Goal: Information Seeking & Learning: Find specific fact

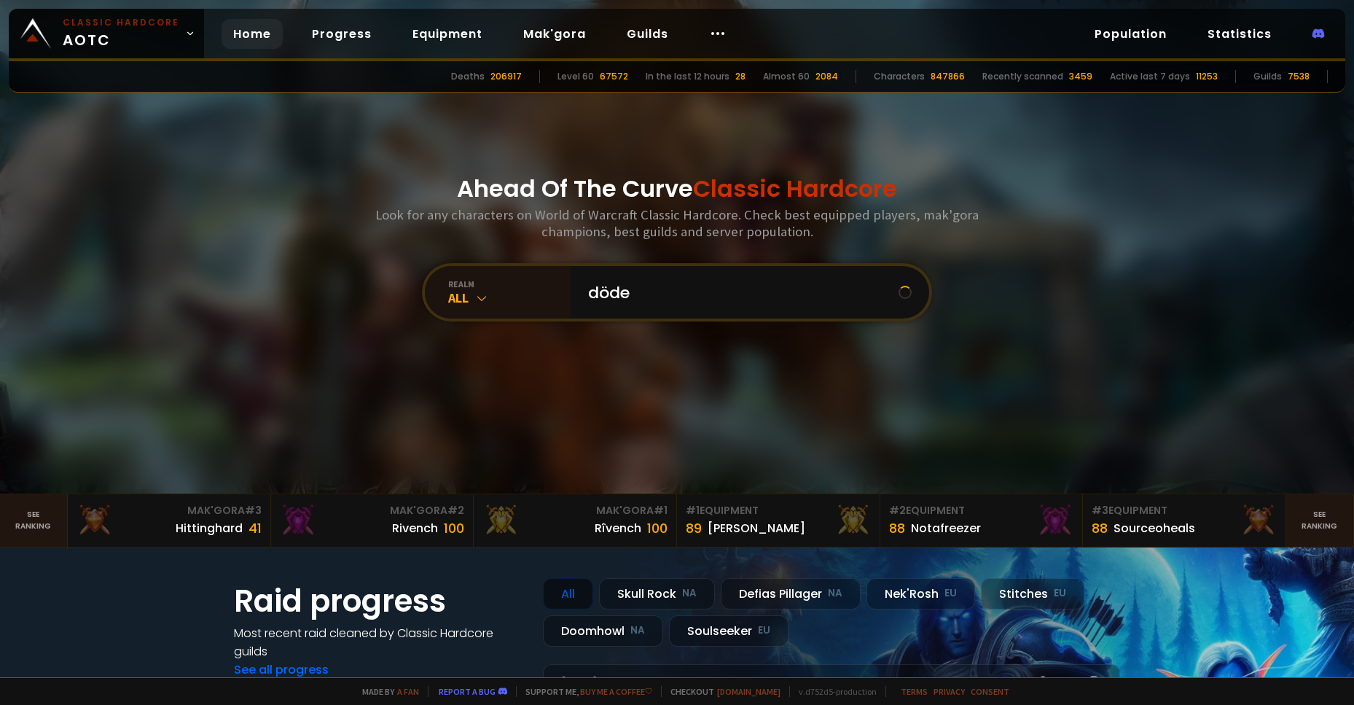
type input "döden"
click at [608, 286] on input "text" at bounding box center [745, 292] width 332 height 52
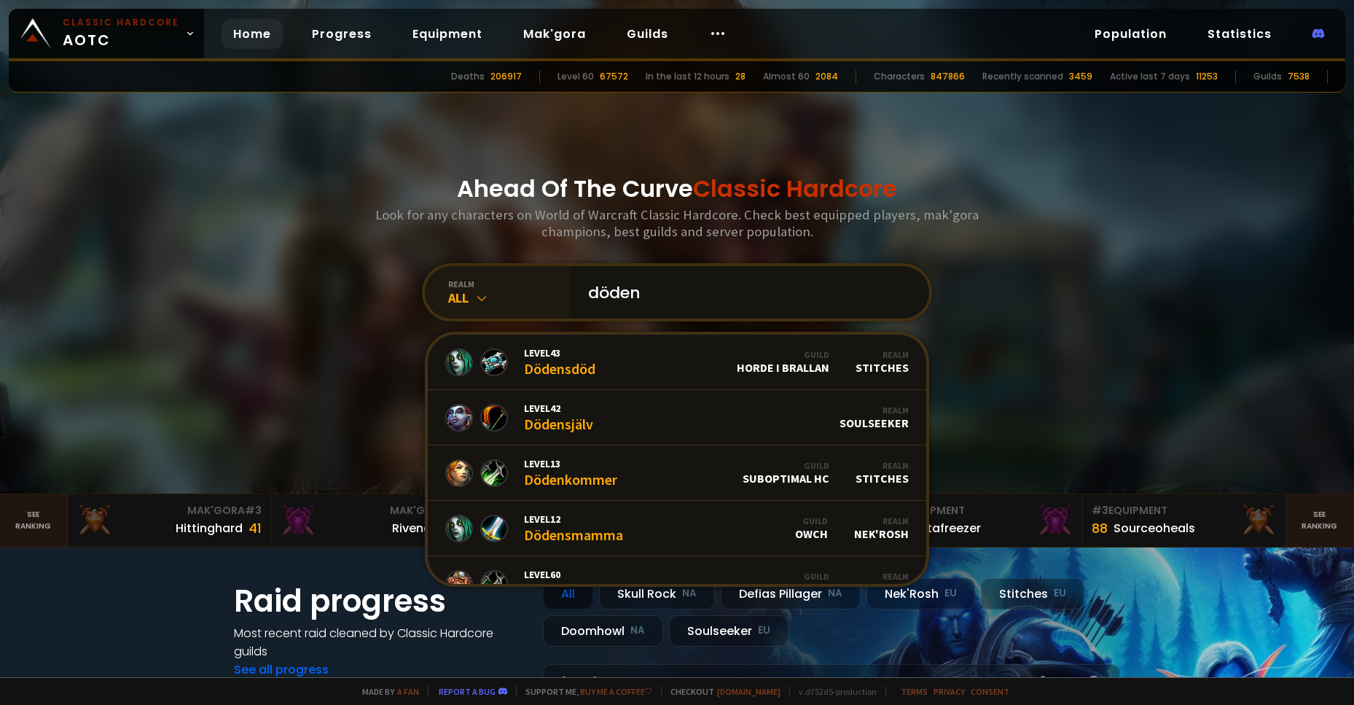
type input "döden"
click at [480, 307] on div "realm All" at bounding box center [498, 292] width 146 height 52
click at [458, 306] on div "All" at bounding box center [509, 297] width 122 height 17
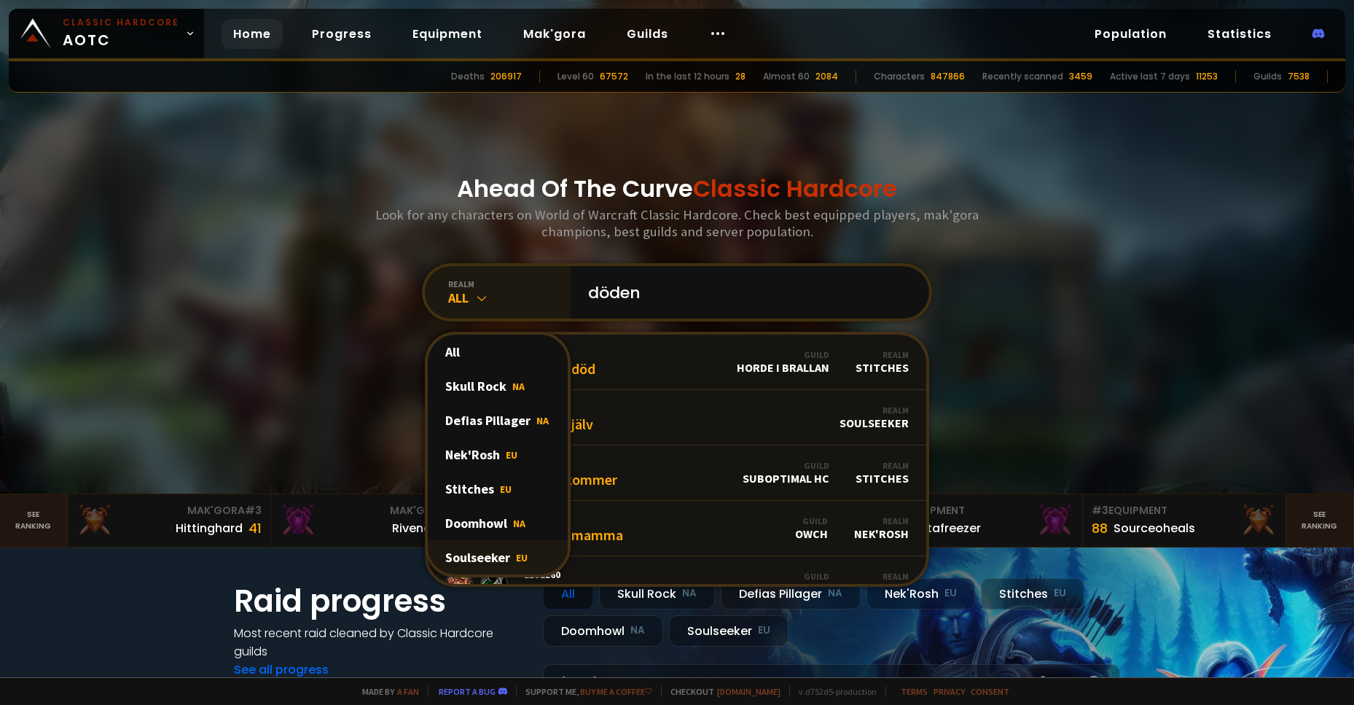
click at [474, 550] on div "Soulseeker EU" at bounding box center [498, 557] width 140 height 34
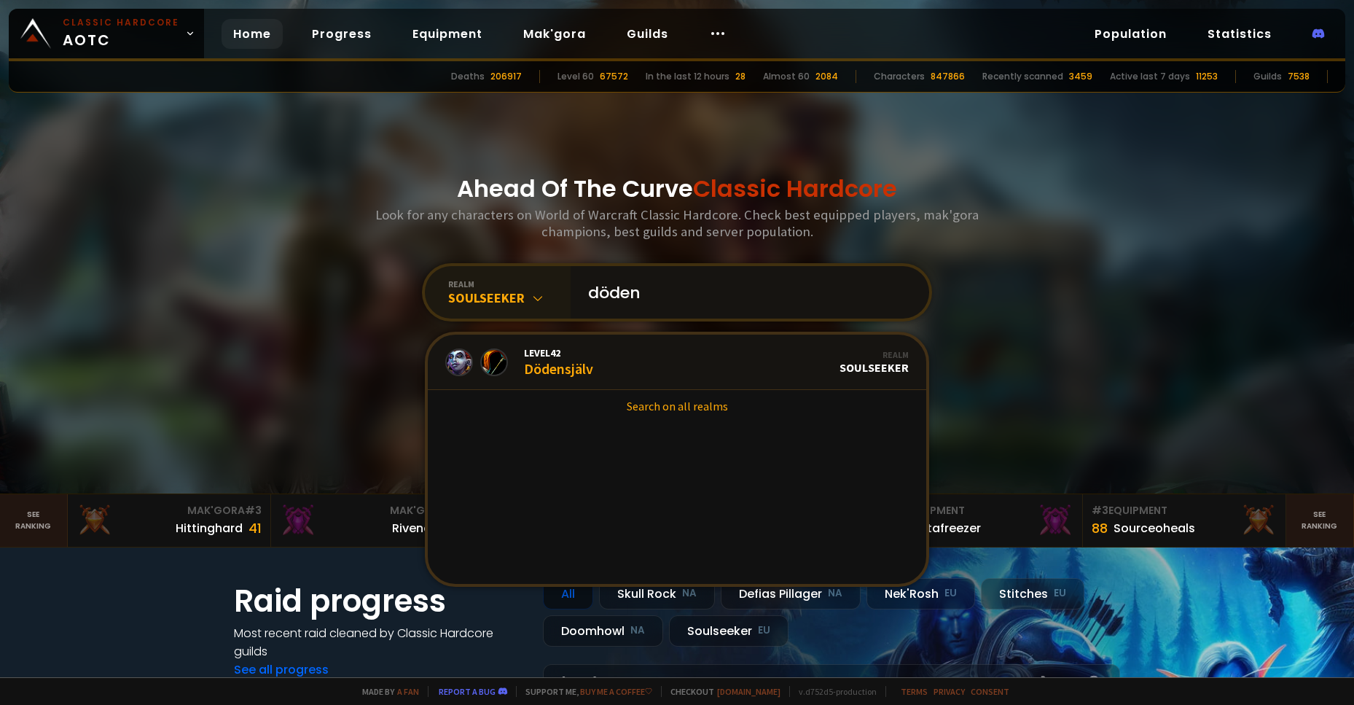
click at [737, 293] on input "döden" at bounding box center [745, 292] width 332 height 52
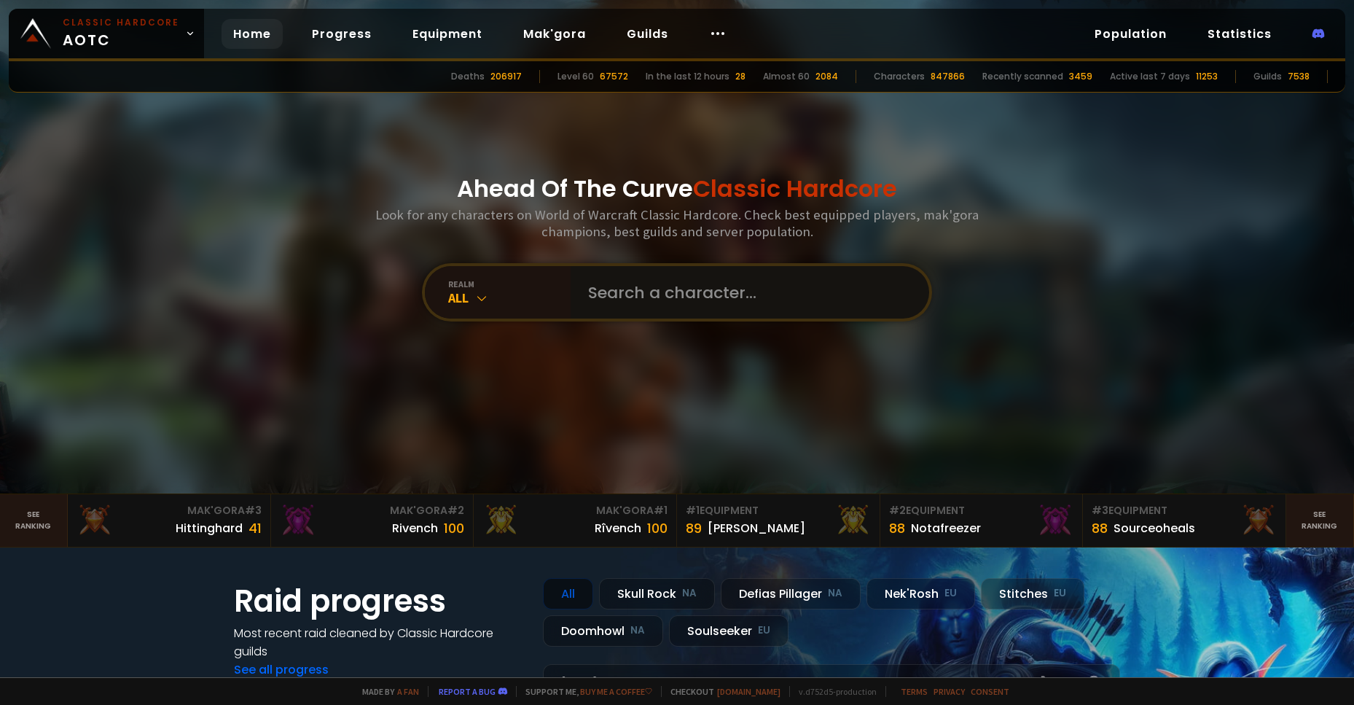
click at [733, 295] on input "text" at bounding box center [745, 292] width 332 height 52
paste input "Dõden"
type input "Dõden"
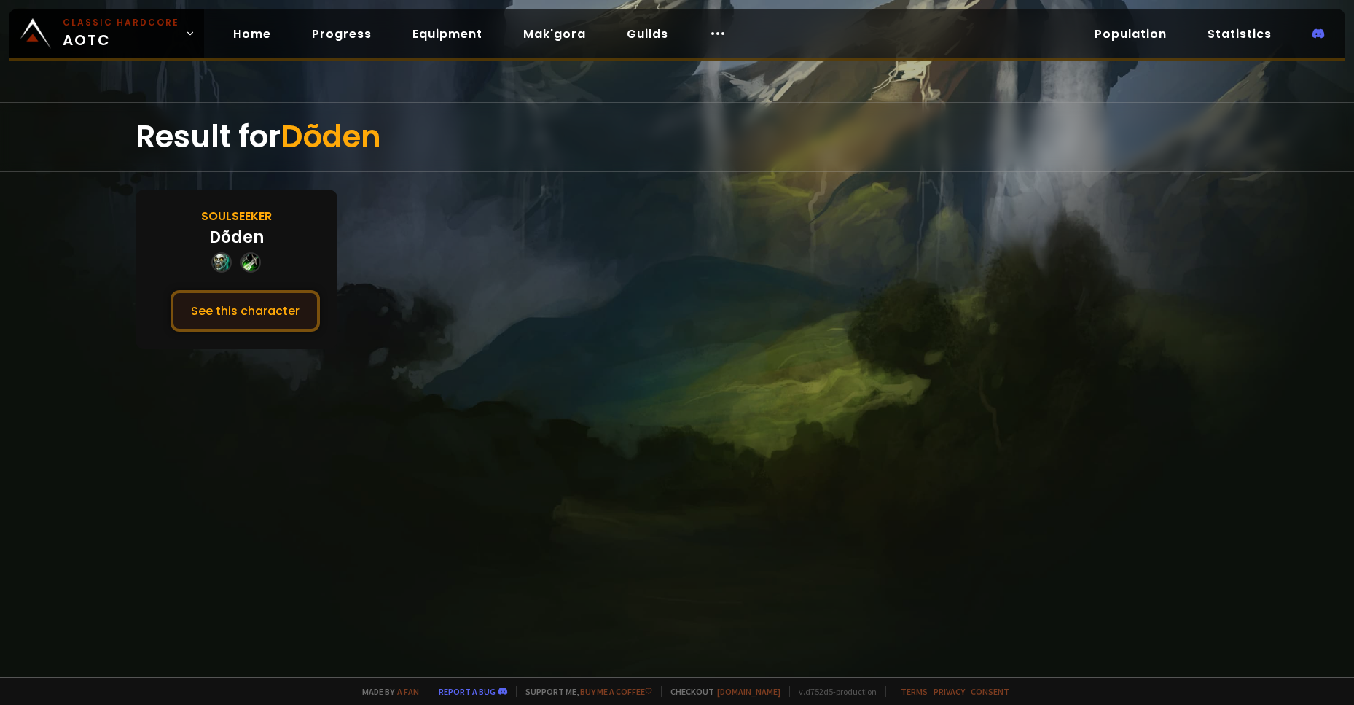
click at [267, 313] on button "See this character" at bounding box center [244, 311] width 149 height 42
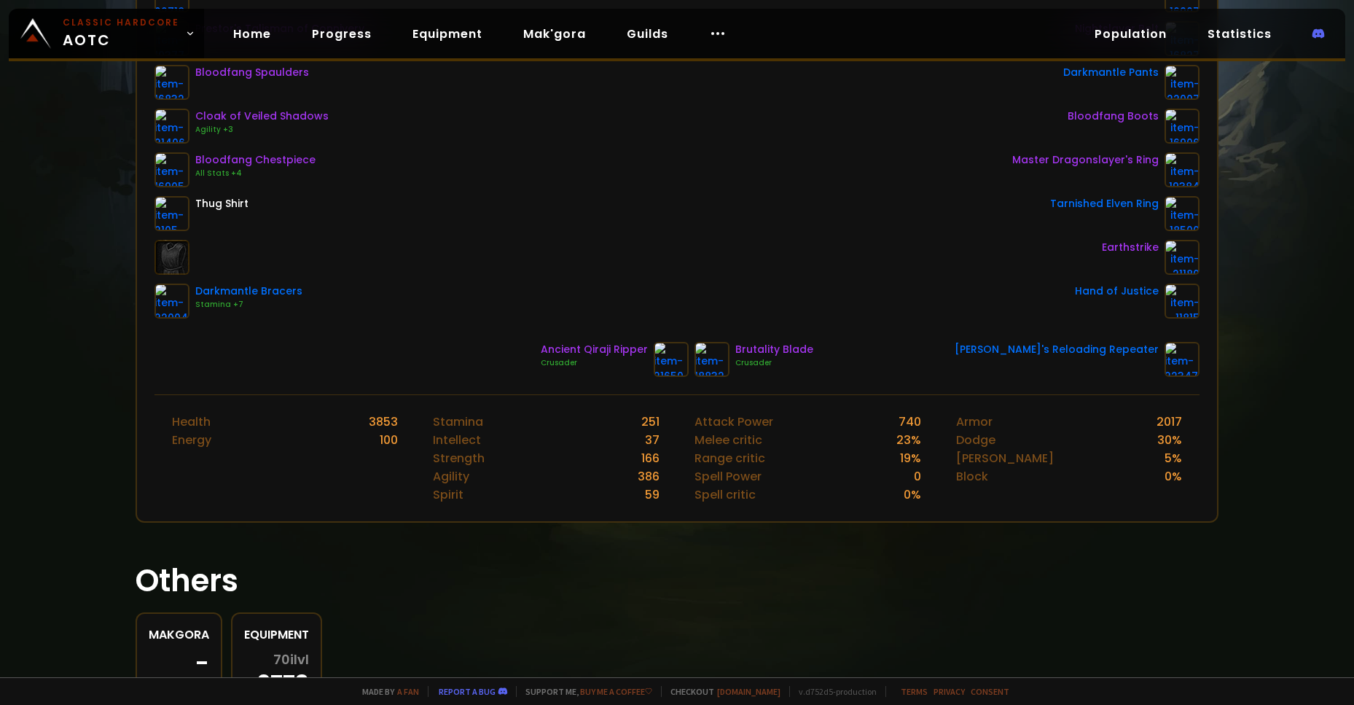
scroll to position [378, 0]
